Goal: Task Accomplishment & Management: Manage account settings

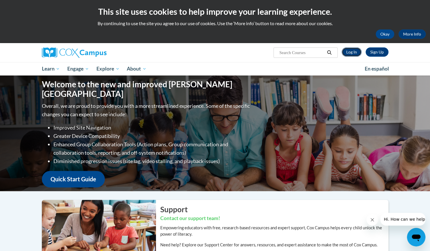
click at [351, 52] on link "Log In" at bounding box center [352, 51] width 20 height 9
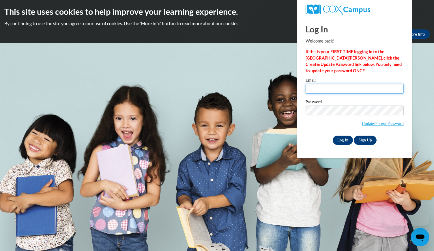
type input "sarahjenkins@bcesc.org"
click at [344, 140] on input "Log In" at bounding box center [343, 139] width 20 height 9
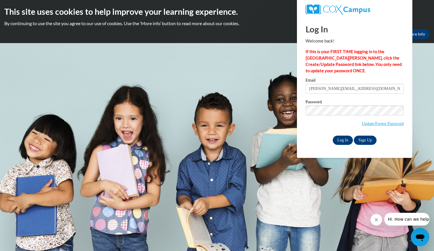
click at [344, 140] on input "Log In" at bounding box center [343, 139] width 20 height 9
click at [345, 138] on input "Log In" at bounding box center [343, 139] width 20 height 9
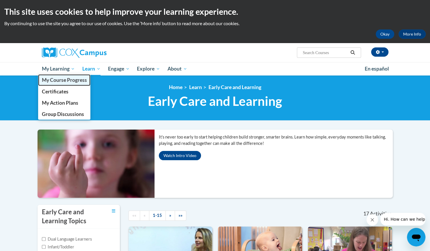
click at [65, 81] on span "My Course Progress" at bounding box center [64, 80] width 45 height 6
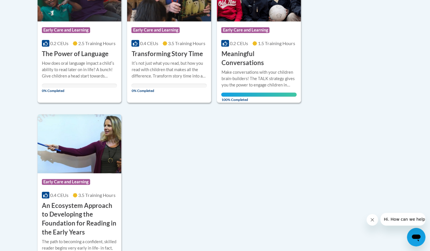
scroll to position [261, 0]
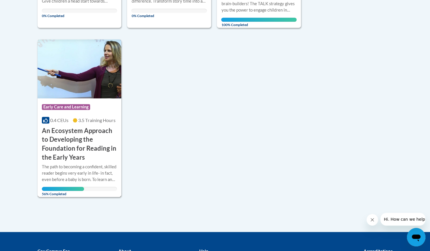
click at [50, 163] on div "The path to becoming a confident, skilled reader begins very early in life- in …" at bounding box center [79, 172] width 75 height 19
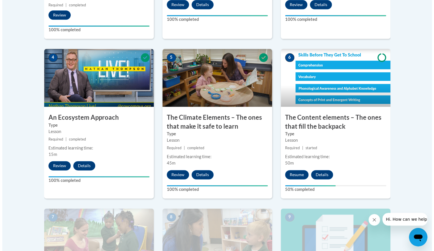
scroll to position [388, 0]
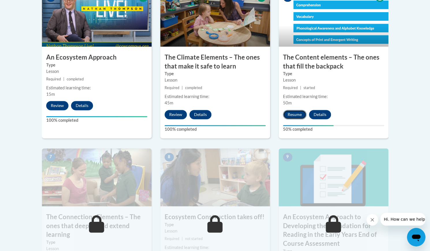
click at [296, 113] on button "Resume" at bounding box center [294, 114] width 23 height 9
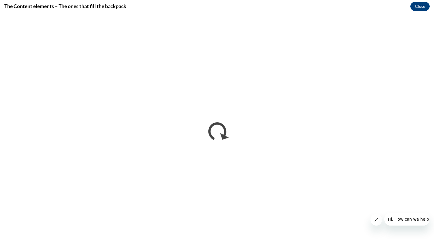
scroll to position [0, 0]
